Goal: Task Accomplishment & Management: Complete application form

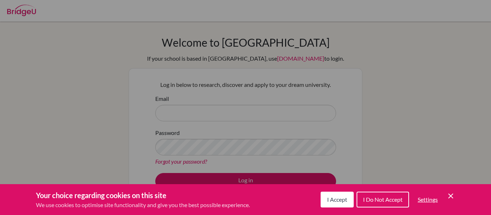
click at [346, 205] on button "I Accept" at bounding box center [337, 200] width 33 height 16
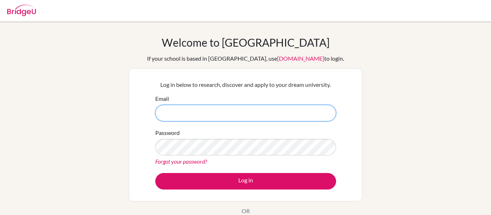
click at [245, 114] on input "Email" at bounding box center [245, 113] width 181 height 17
type input "[PERSON_NAME][EMAIL_ADDRESS][DOMAIN_NAME]"
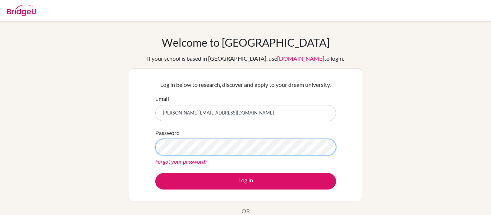
click at [155, 173] on button "Log in" at bounding box center [245, 181] width 181 height 17
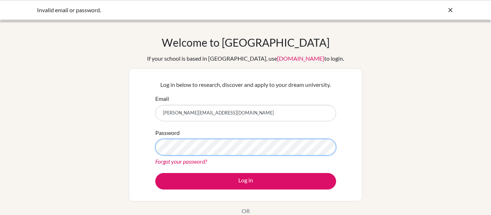
click at [155, 173] on button "Log in" at bounding box center [245, 181] width 181 height 17
